Goal: Check status: Check status

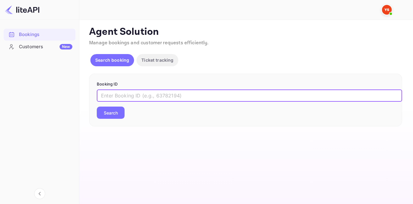
click at [144, 97] on input "text" at bounding box center [249, 96] width 305 height 12
paste input "9210210"
type input "9210210"
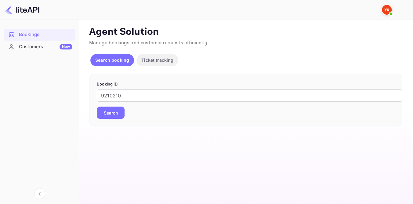
click at [118, 114] on button "Search" at bounding box center [111, 113] width 28 height 12
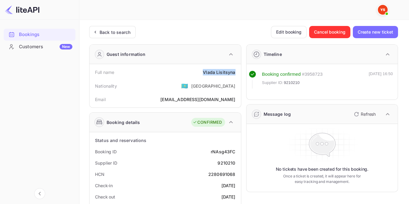
drag, startPoint x: 200, startPoint y: 73, endPoint x: 237, endPoint y: 75, distance: 37.0
click at [237, 75] on div "Full name [PERSON_NAME]" at bounding box center [165, 72] width 147 height 11
copy div "[PERSON_NAME]"
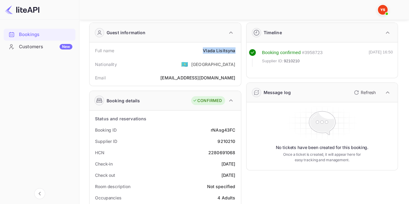
scroll to position [55, 0]
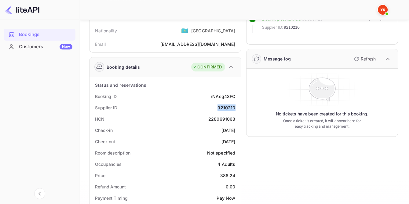
drag, startPoint x: 218, startPoint y: 106, endPoint x: 235, endPoint y: 107, distance: 16.2
click at [235, 107] on div "9210210" at bounding box center [227, 107] width 18 height 6
copy div "9210210"
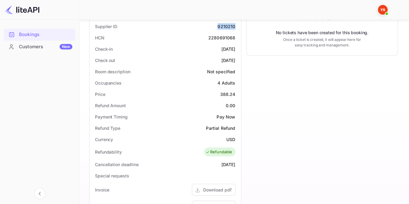
scroll to position [139, 0]
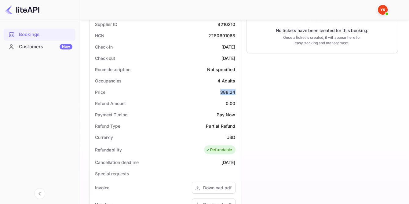
drag, startPoint x: 220, startPoint y: 90, endPoint x: 235, endPoint y: 89, distance: 14.7
click at [235, 89] on div "Price 388.24" at bounding box center [165, 91] width 147 height 11
copy div "388.24"
